Goal: Find specific page/section: Find specific page/section

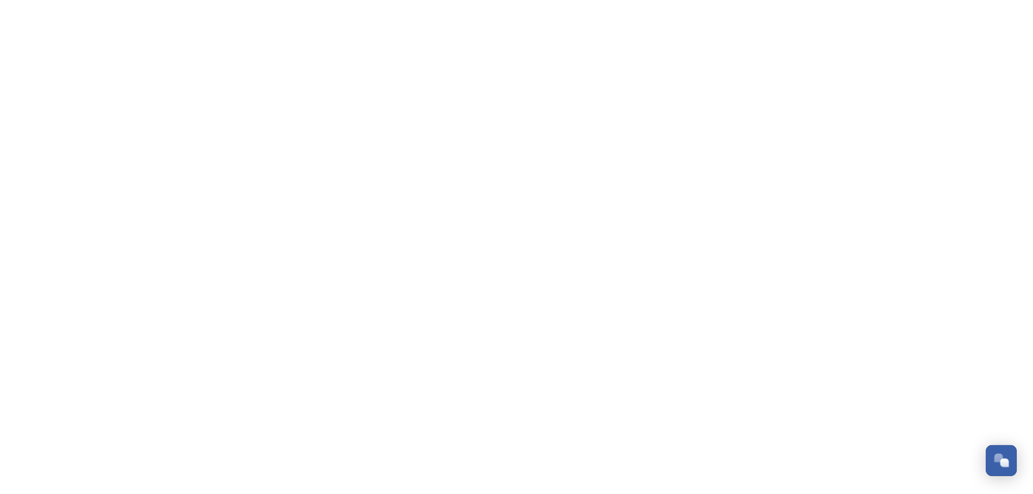
scroll to position [386, 0]
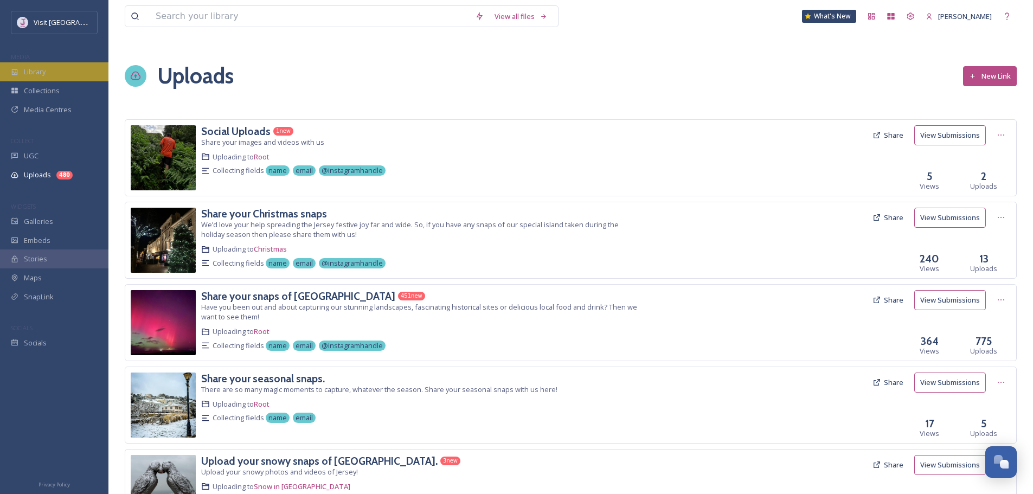
click at [59, 70] on div "Library" at bounding box center [54, 71] width 108 height 19
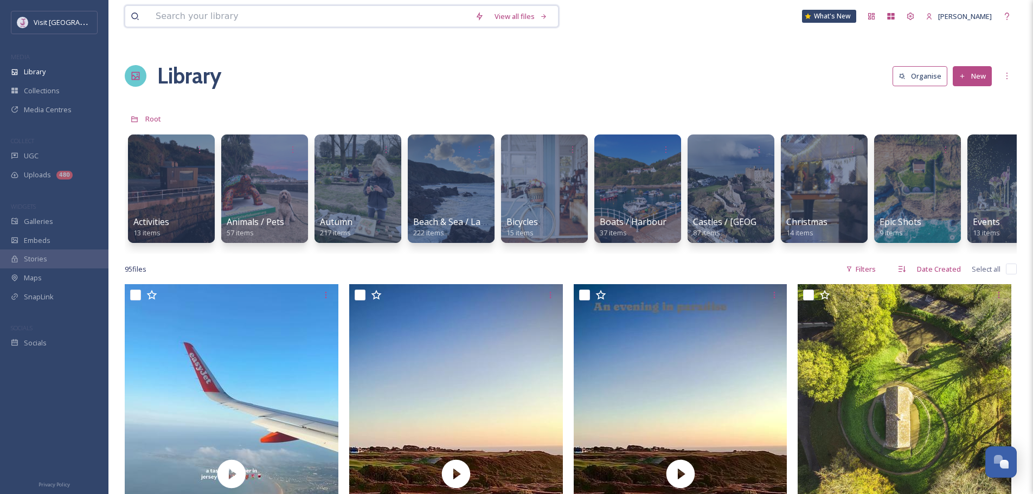
click at [383, 9] on input at bounding box center [309, 16] width 319 height 21
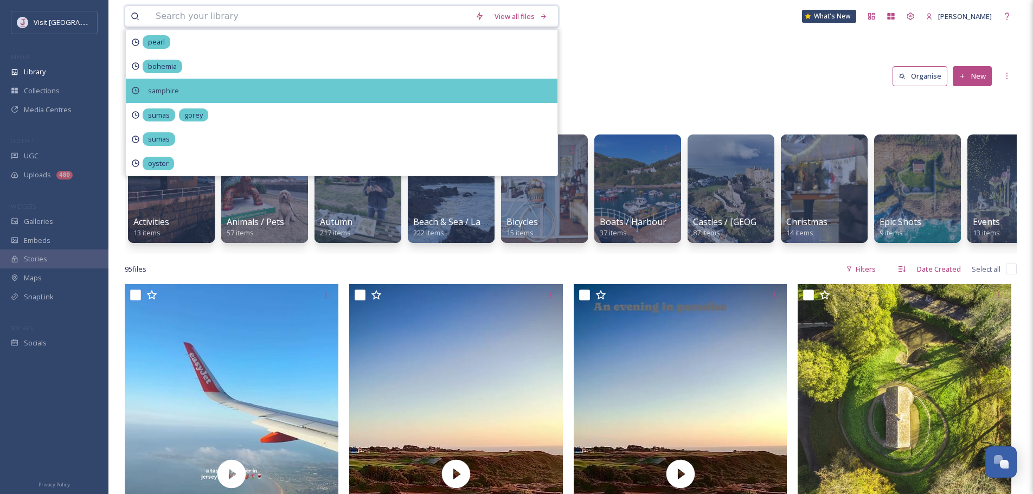
type input "t"
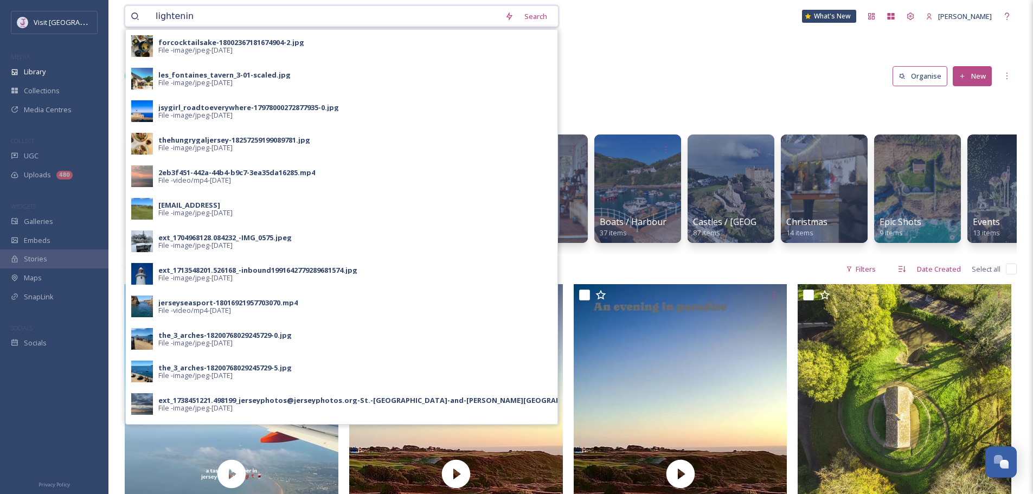
type input "lightening"
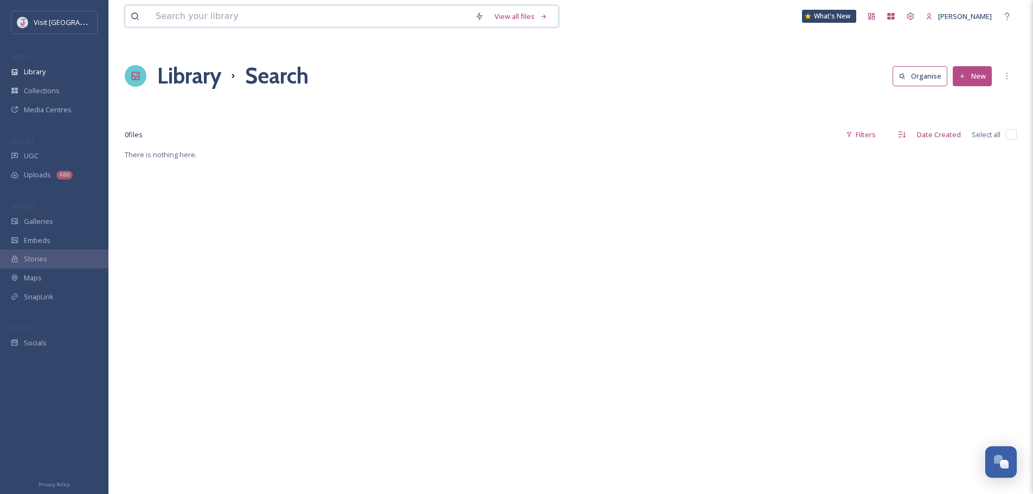
click at [278, 24] on input at bounding box center [309, 16] width 319 height 21
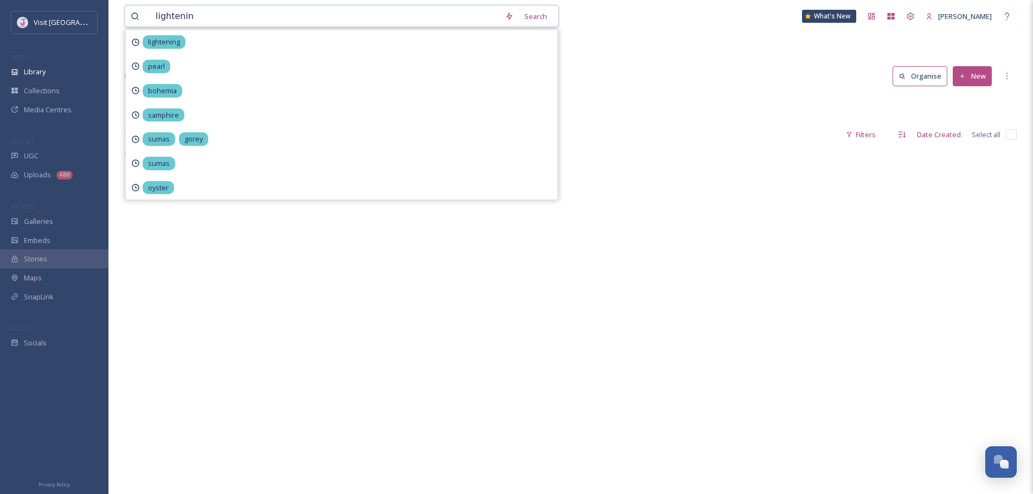
type input "lightening"
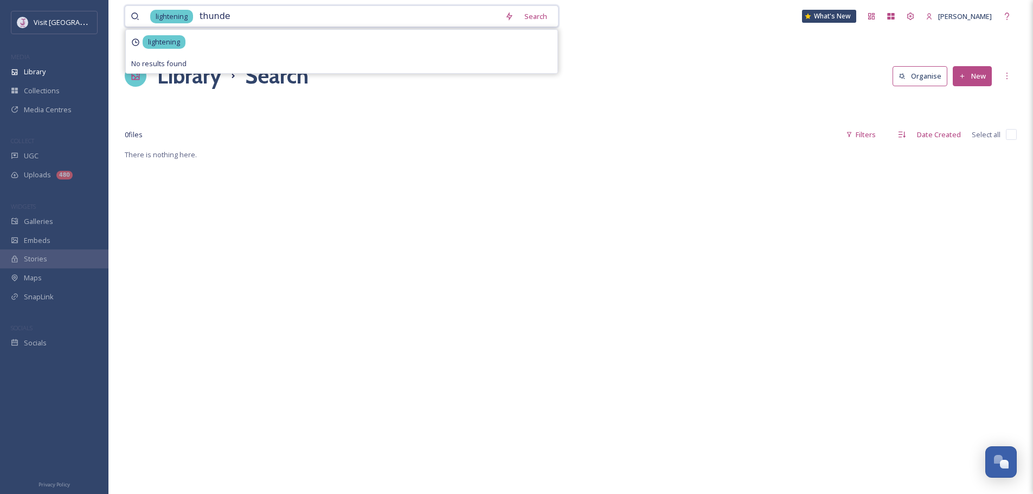
type input "thunder"
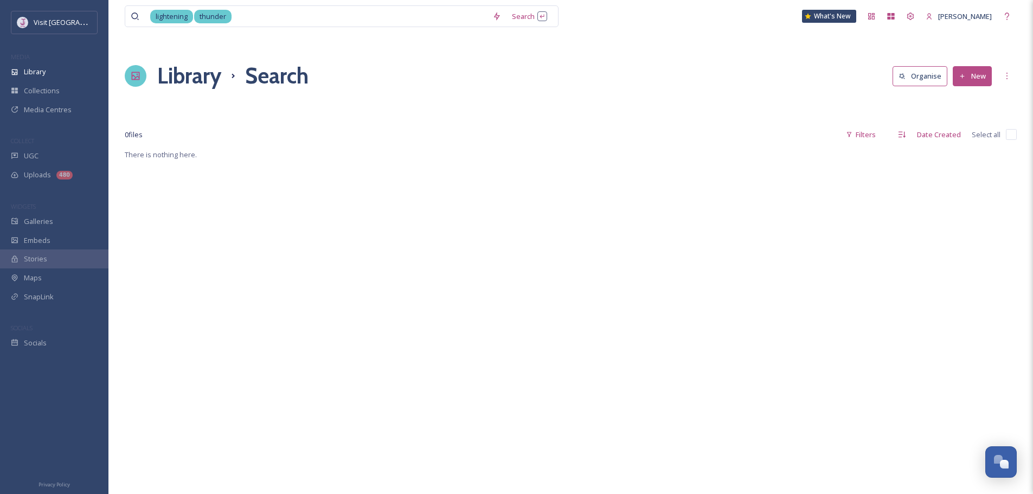
click at [755, 46] on div "lightening thunder Search What's New [PERSON_NAME] Library Search Organise New …" at bounding box center [570, 322] width 924 height 644
click at [235, 18] on input at bounding box center [360, 16] width 254 height 21
type input "z"
type input "[GEOGRAPHIC_DATA]"
type input "thunder"
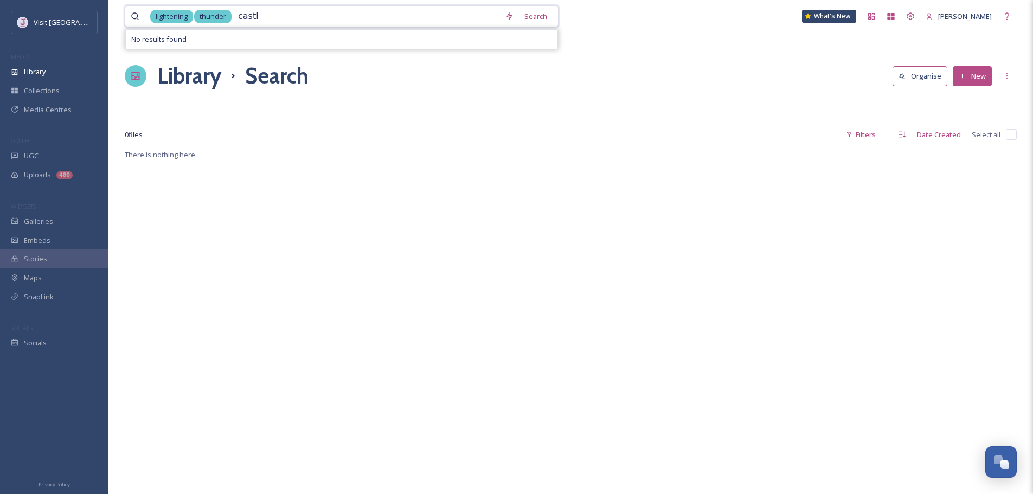
type input "castle"
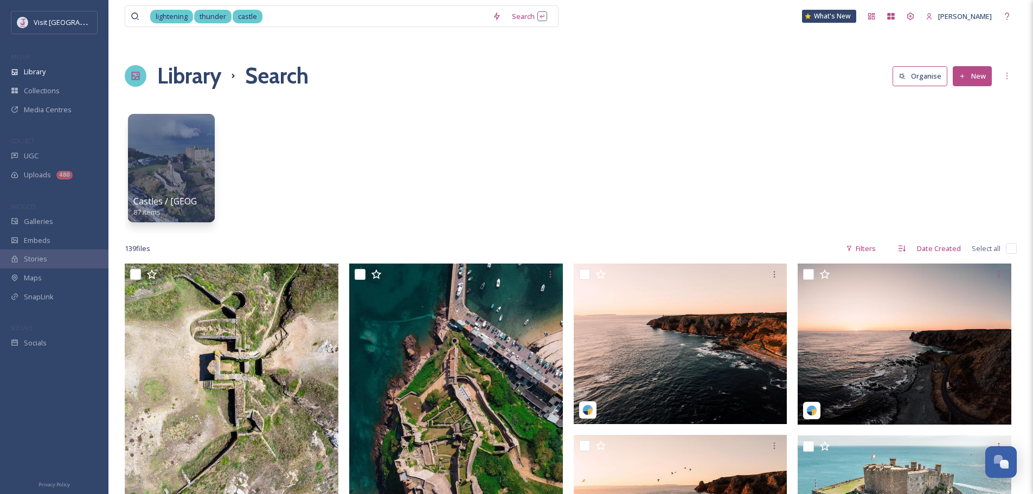
click at [354, 178] on div "Castles / Old Buildings 87 items" at bounding box center [571, 170] width 892 height 125
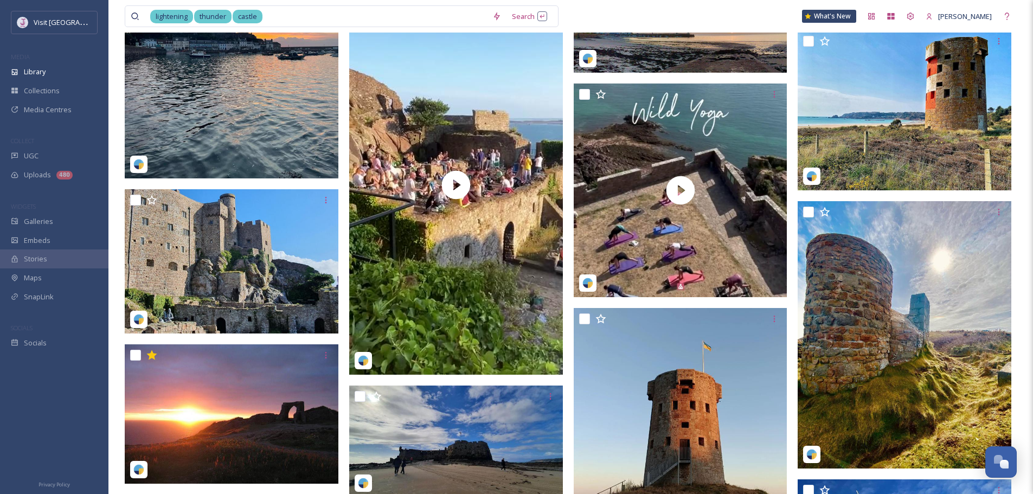
scroll to position [6112, 0]
